Goal: Task Accomplishment & Management: Manage account settings

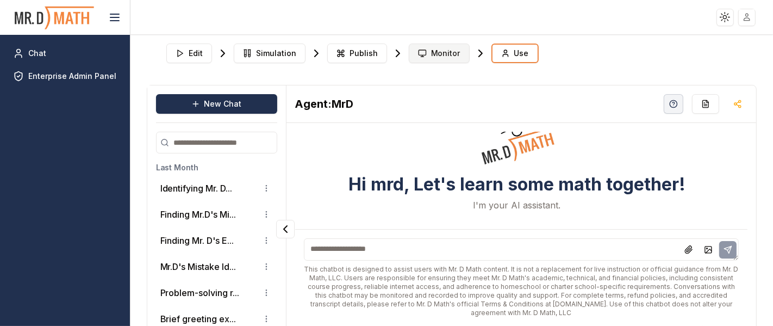
click at [418, 53] on icon at bounding box center [422, 53] width 9 height 9
click at [435, 56] on span "Monitor" at bounding box center [445, 53] width 29 height 11
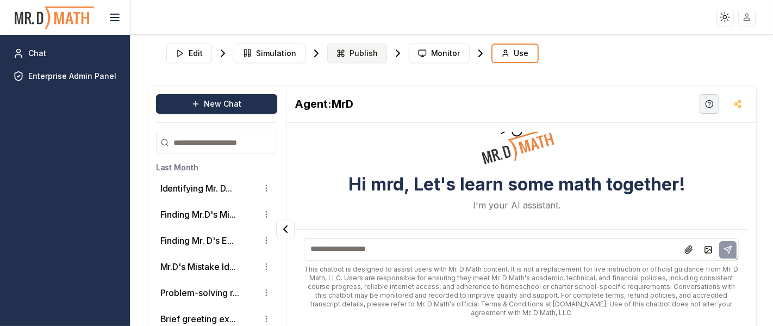
click at [360, 50] on span "Publish" at bounding box center [363, 53] width 28 height 11
click at [360, 51] on span "Publish" at bounding box center [363, 53] width 28 height 11
click at [262, 49] on span "Simulation" at bounding box center [276, 53] width 40 height 11
click at [193, 55] on span "Edit" at bounding box center [196, 53] width 14 height 11
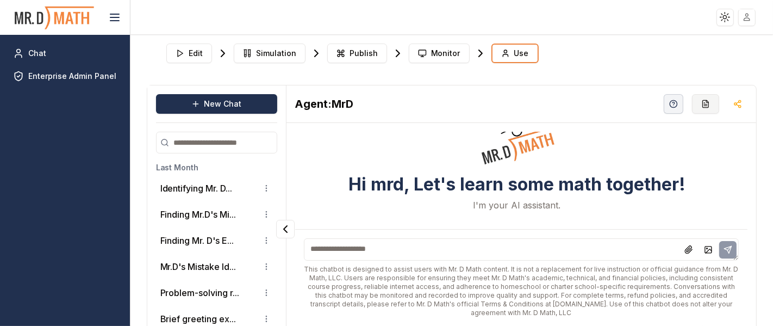
click at [701, 104] on icon "button" at bounding box center [705, 103] width 9 height 9
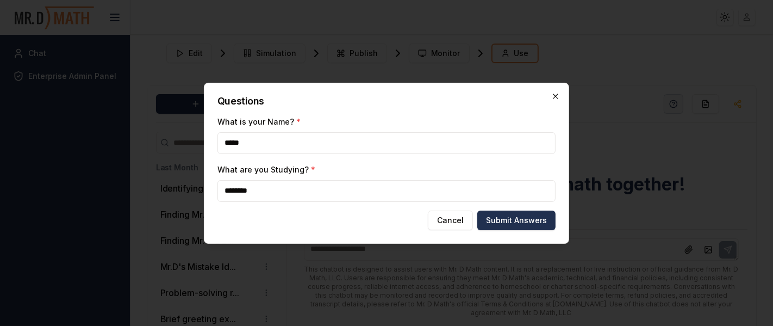
click at [556, 93] on icon "button" at bounding box center [555, 96] width 9 height 9
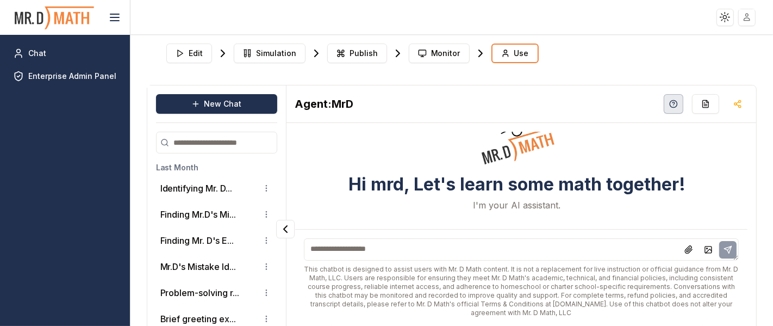
click at [669, 102] on icon "button" at bounding box center [673, 103] width 9 height 9
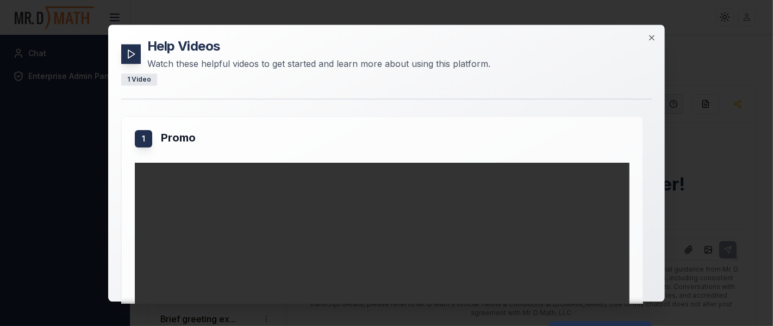
click at [650, 31] on div "Help Videos Watch these helpful videos to get started and learn more about usin…" at bounding box center [386, 162] width 556 height 277
click at [650, 36] on icon "button" at bounding box center [651, 37] width 5 height 5
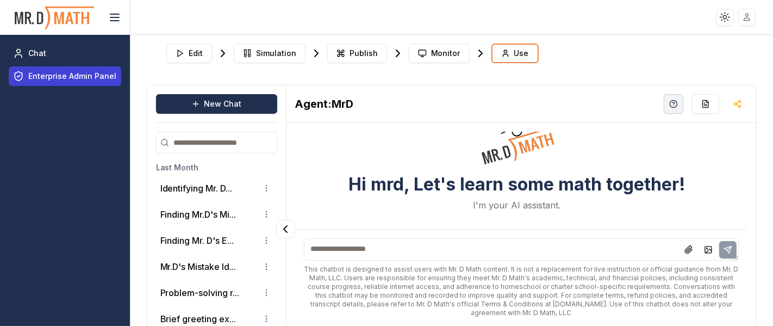
click at [58, 79] on span "Enterprise Admin Panel" at bounding box center [72, 76] width 88 height 11
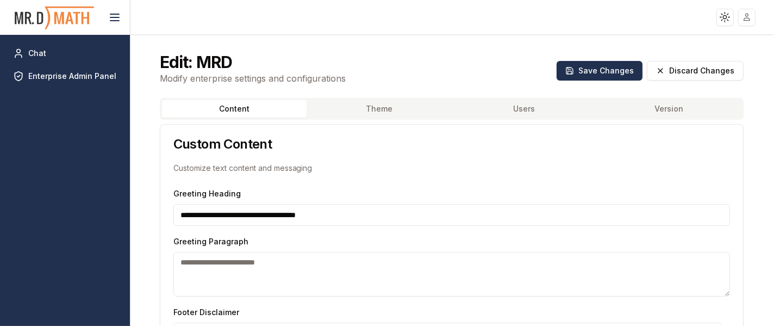
click at [526, 109] on button "Users" at bounding box center [524, 108] width 145 height 17
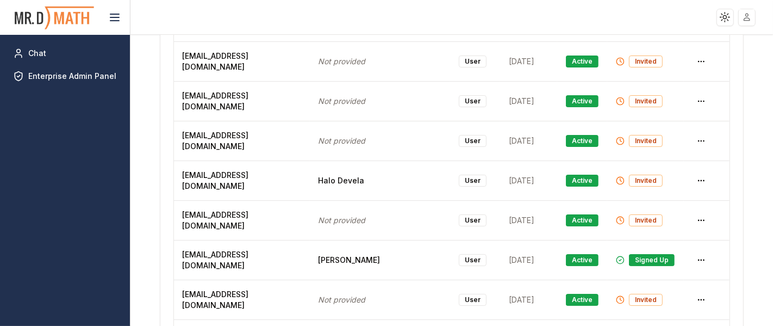
scroll to position [2174, 0]
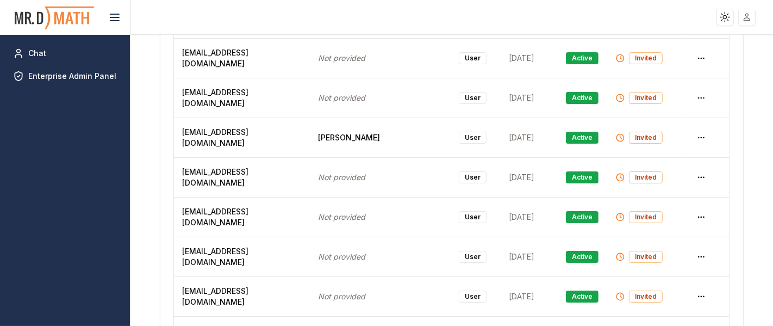
scroll to position [8152, 0]
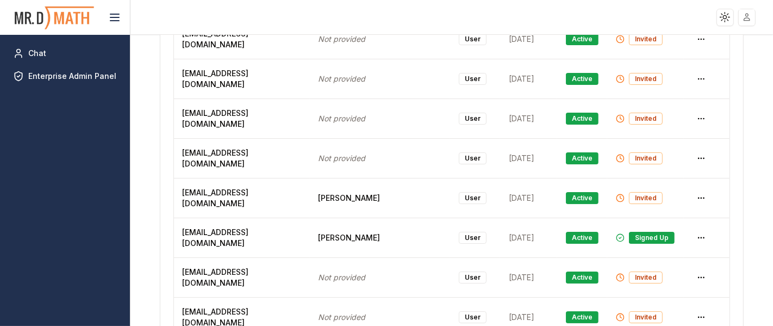
click at [692, 180] on html "Toggle theme Toggle user menu Chat Enterprise Admin Panel Edit: MRD Modify ente…" at bounding box center [386, 163] width 773 height 326
click at [772, 160] on html "Toggle theme Toggle user menu Chat Enterprise Admin Panel Edit: MRD Modify ente…" at bounding box center [386, 163] width 773 height 326
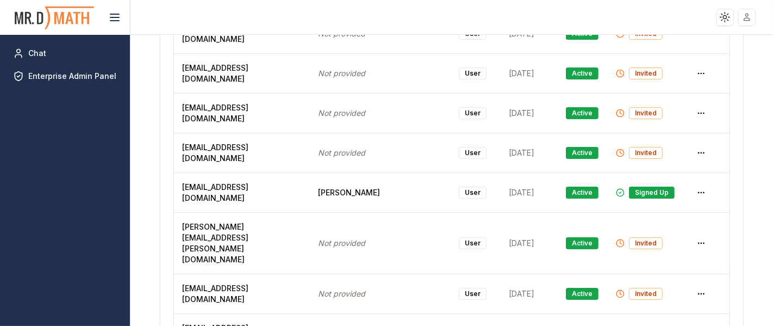
scroll to position [7650, 0]
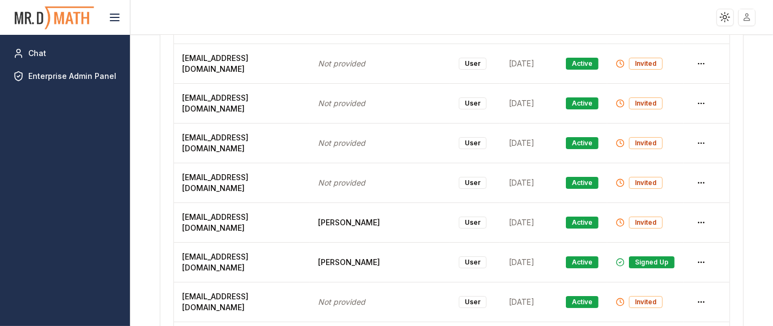
scroll to position [7689, 0]
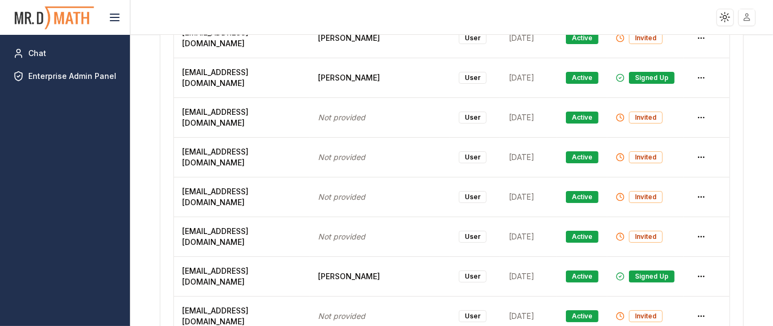
scroll to position [7991, 0]
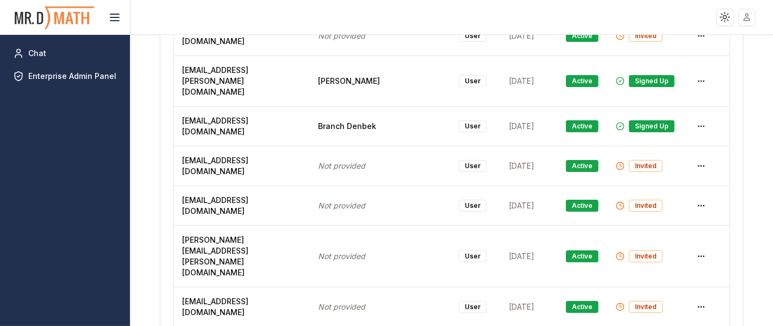
scroll to position [4549, 0]
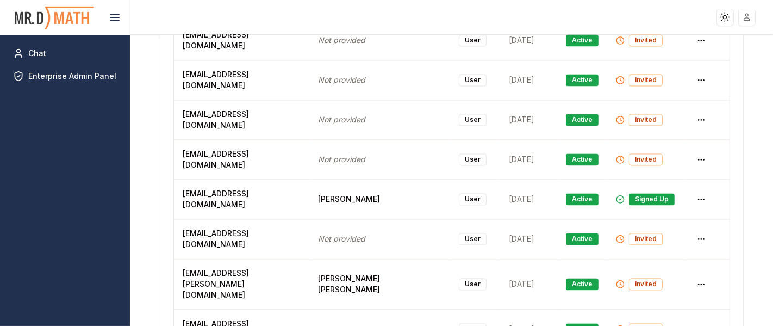
click at [693, 178] on html "Toggle theme Toggle user menu Chat Enterprise Admin Panel Edit: MRD Modify ente…" at bounding box center [386, 163] width 773 height 326
click at [728, 174] on html "Toggle theme Toggle user menu Chat Enterprise Admin Panel Edit: MRD Modify ente…" at bounding box center [386, 163] width 773 height 326
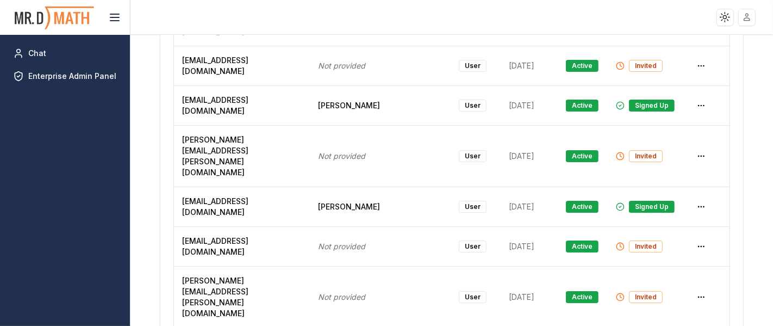
scroll to position [5457, 0]
